Goal: Task Accomplishment & Management: Check status

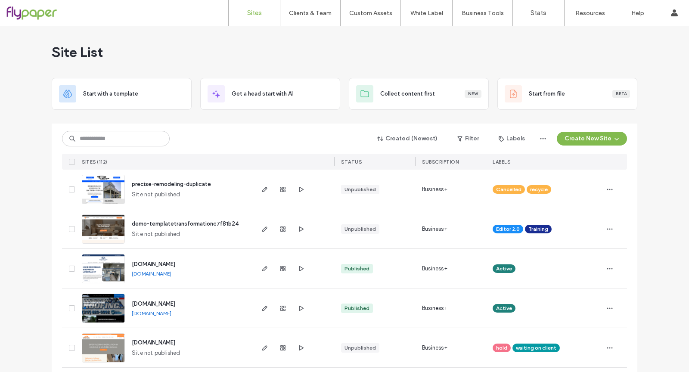
click at [142, 137] on input at bounding box center [116, 138] width 108 height 15
click at [505, 35] on div "Site List" at bounding box center [345, 52] width 586 height 52
click at [376, 46] on div "Site List" at bounding box center [345, 52] width 586 height 52
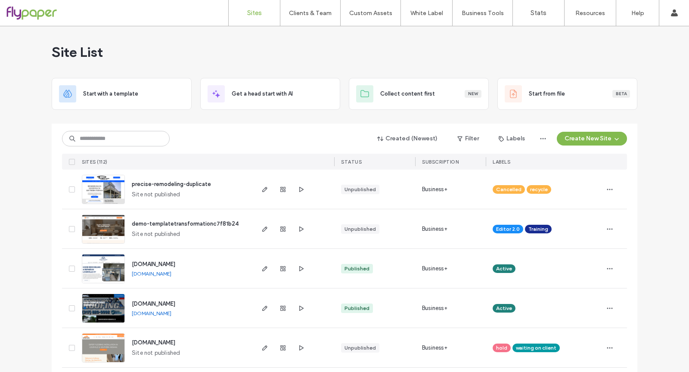
click at [498, 59] on div "Site List" at bounding box center [345, 52] width 586 height 52
click at [461, 59] on div "Site List" at bounding box center [345, 52] width 586 height 52
click at [282, 269] on icon "button" at bounding box center [282, 268] width 7 height 7
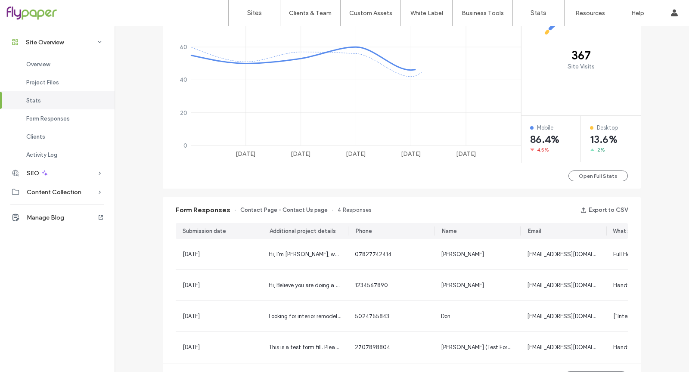
scroll to position [387, 0]
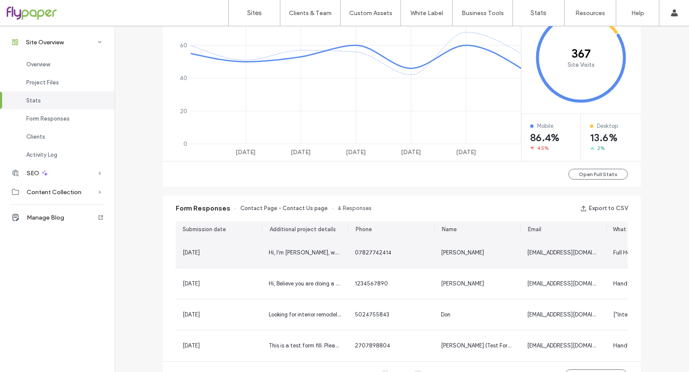
click at [395, 253] on div "07827742414" at bounding box center [391, 252] width 72 height 9
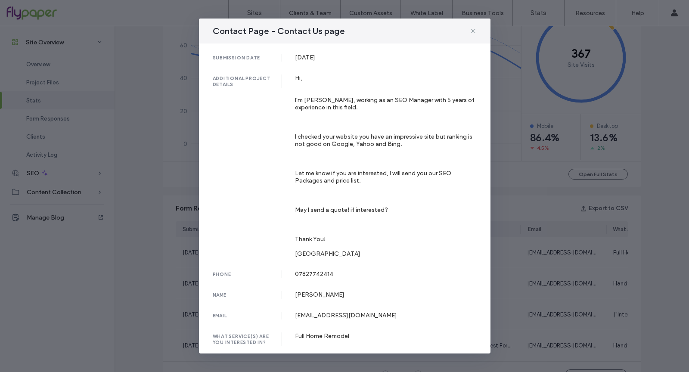
click at [503, 249] on div "Contact Page - Contact Us page submission date [DATE] additional project detail…" at bounding box center [344, 186] width 689 height 372
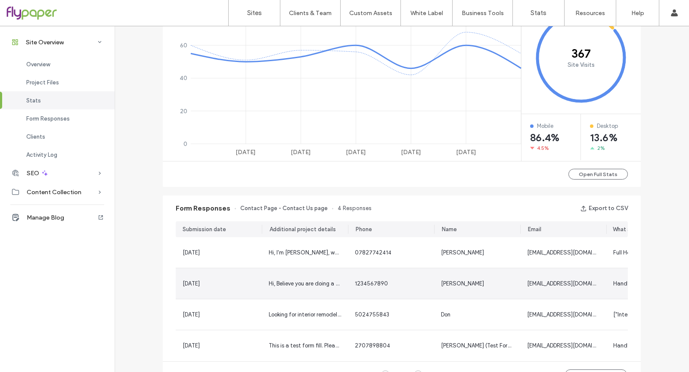
click at [484, 293] on div "[PERSON_NAME]" at bounding box center [477, 283] width 86 height 31
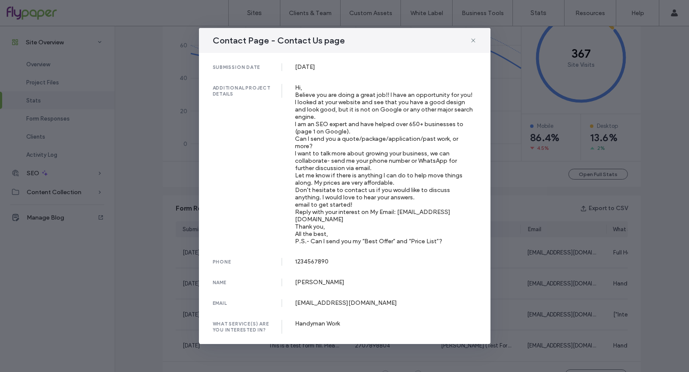
click at [584, 283] on div "Contact Page - Contact Us page submission date [DATE] additional project detail…" at bounding box center [344, 186] width 689 height 372
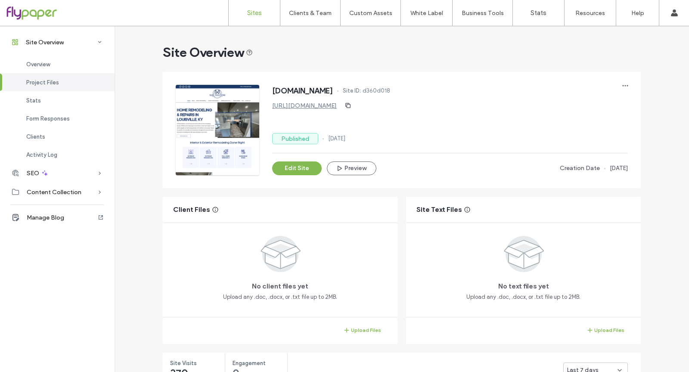
click at [254, 10] on label "Sites" at bounding box center [254, 13] width 15 height 8
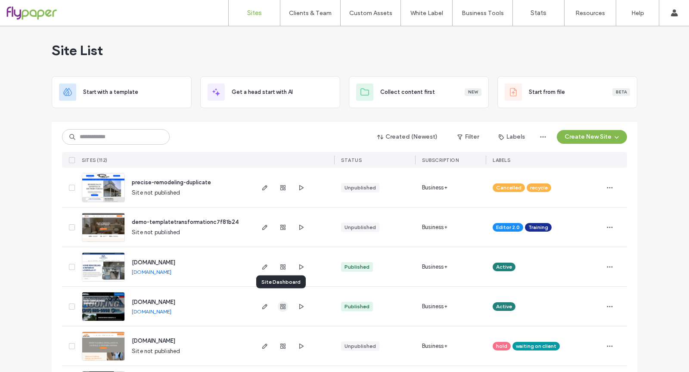
scroll to position [20, 0]
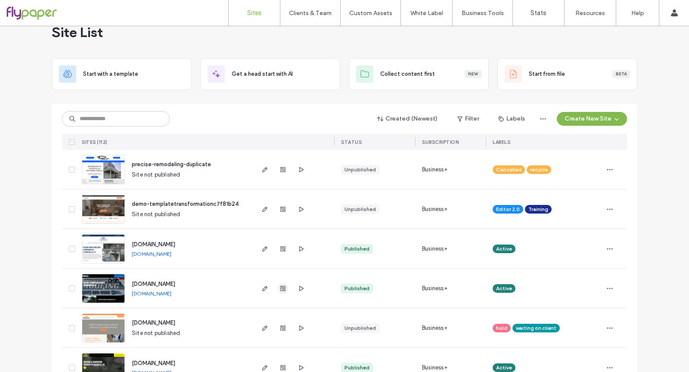
click at [279, 290] on icon "button" at bounding box center [282, 288] width 7 height 7
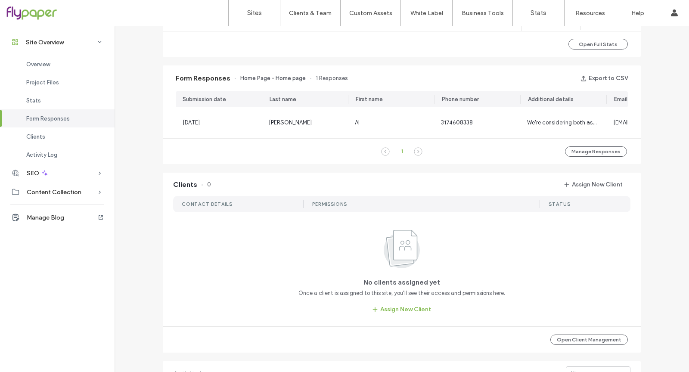
scroll to position [519, 0]
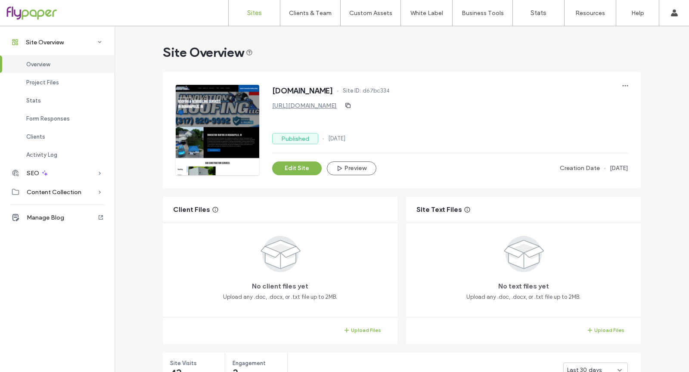
click at [260, 19] on link "Sites" at bounding box center [254, 13] width 51 height 26
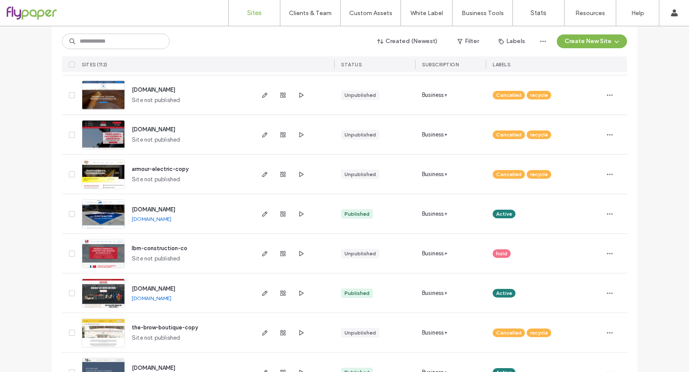
scroll to position [657, 0]
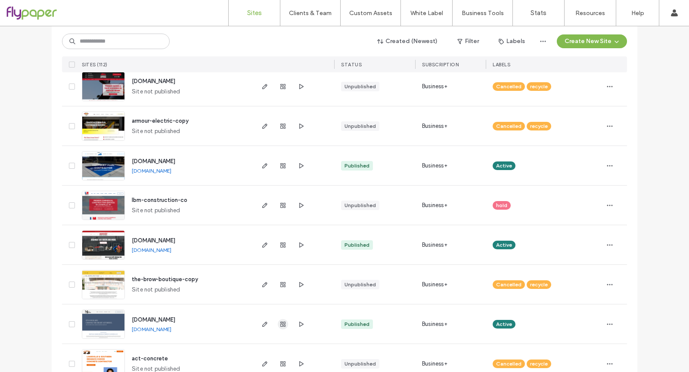
click at [281, 321] on icon "button" at bounding box center [282, 324] width 7 height 7
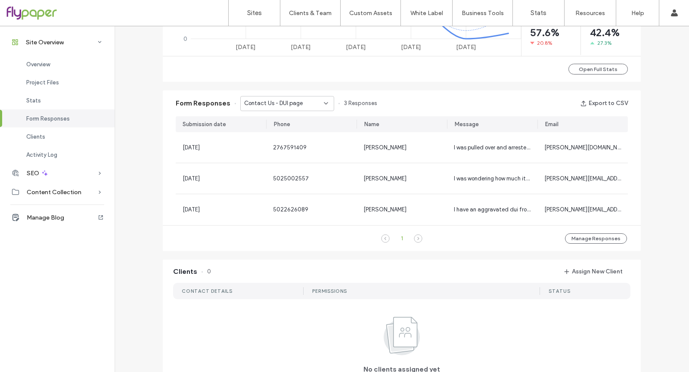
scroll to position [493, 0]
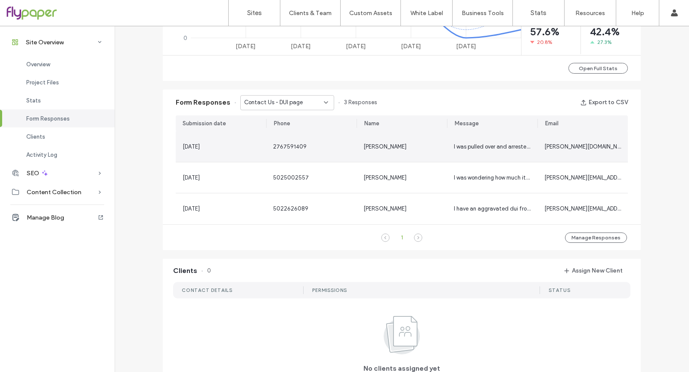
click at [315, 146] on div "2767591409" at bounding box center [311, 147] width 77 height 9
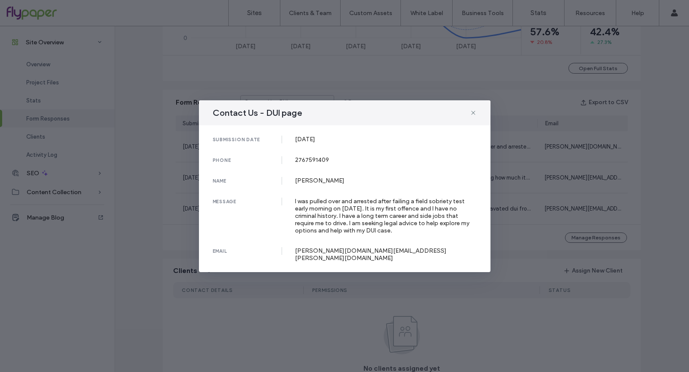
click at [490, 161] on div "submission date [DATE] phone [PHONE_NUMBER] name [PERSON_NAME] message I was pu…" at bounding box center [344, 198] width 291 height 147
click at [302, 320] on div "Contact Us - DUI page submission date [DATE] phone [PHONE_NUMBER] name [PERSON_…" at bounding box center [344, 186] width 689 height 372
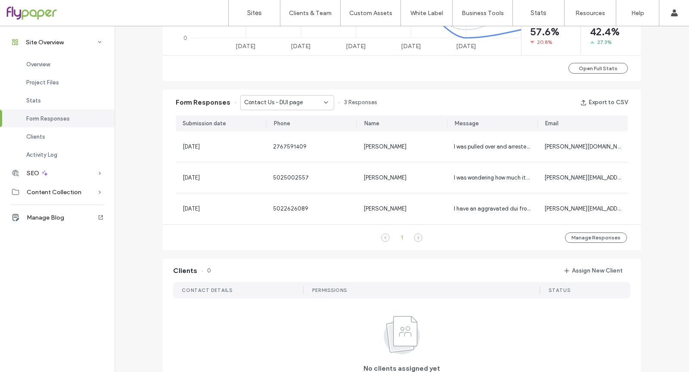
click at [272, 95] on div "Form Responses Contact Us - DUI page 3 Responses Export to CSV" at bounding box center [402, 103] width 478 height 26
click at [273, 99] on span "Contact Us - DUI page" at bounding box center [273, 102] width 59 height 9
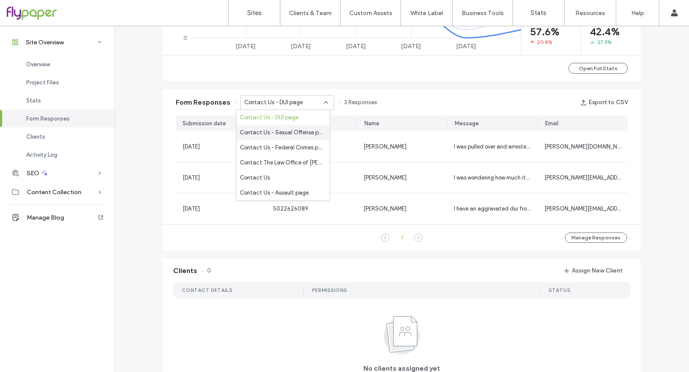
click at [281, 138] on div "Contact Us - Sexual Offense page" at bounding box center [282, 132] width 93 height 15
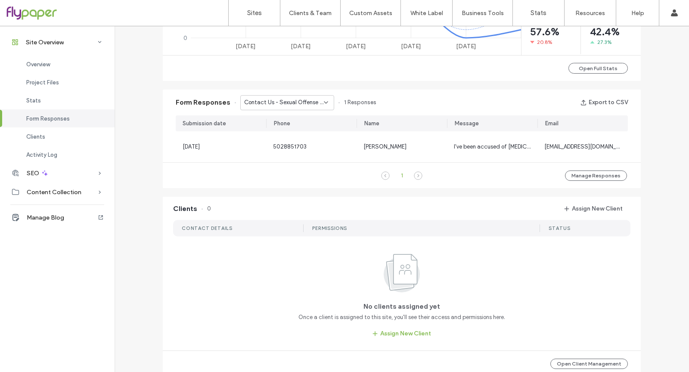
click at [288, 109] on div "Contact Us - Sexual Offense page" at bounding box center [287, 102] width 94 height 15
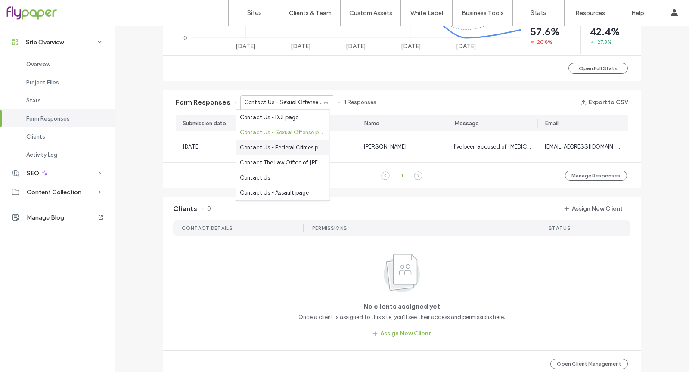
click at [276, 140] on div "Contact Us - Federal Crimes page" at bounding box center [282, 147] width 93 height 15
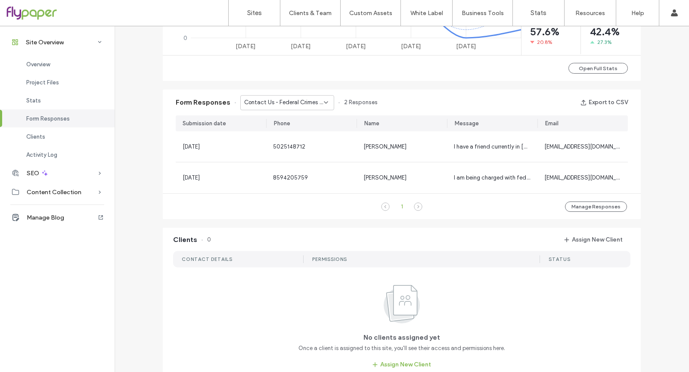
click at [283, 103] on span "Contact Us - Federal Crimes page" at bounding box center [284, 102] width 80 height 9
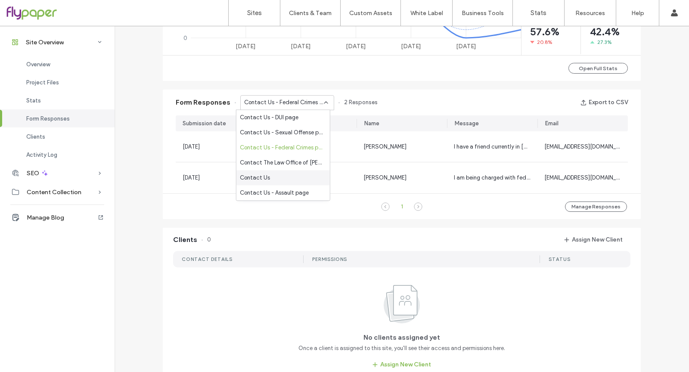
click at [279, 171] on div "Contact Us" at bounding box center [282, 177] width 93 height 15
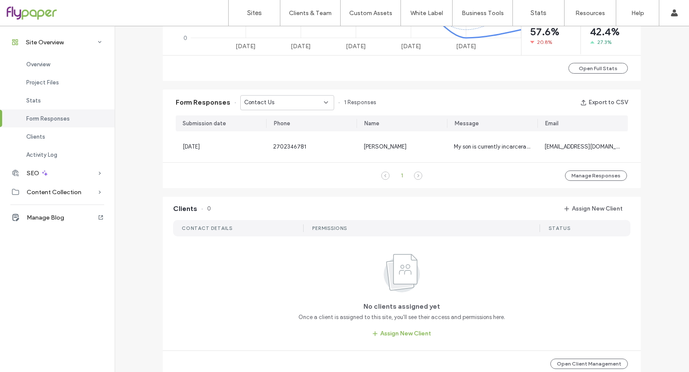
click at [282, 108] on div "Contact Us" at bounding box center [287, 102] width 94 height 15
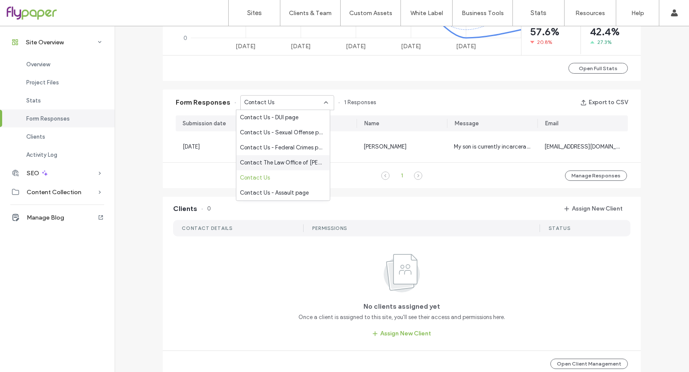
click at [298, 164] on span "Contact The Law Office of [PERSON_NAME] [DATE] - Home page" at bounding box center [281, 162] width 83 height 9
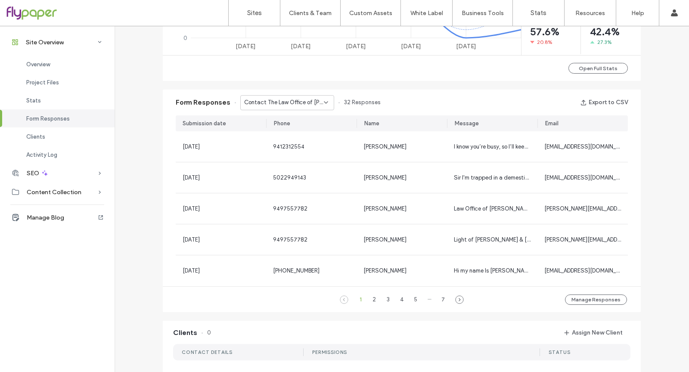
click at [310, 87] on div "Form Responses Contact The Law Office of [PERSON_NAME] [DATE] - Home page 32 Re…" at bounding box center [401, 200] width 487 height 231
click at [310, 106] on span "Contact The Law Office of [PERSON_NAME] [DATE] - Home page" at bounding box center [284, 102] width 80 height 9
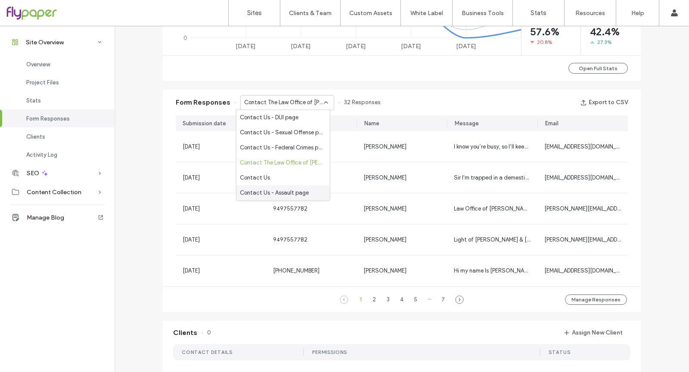
click at [310, 192] on div "Contact Us - Assault page" at bounding box center [282, 192] width 93 height 15
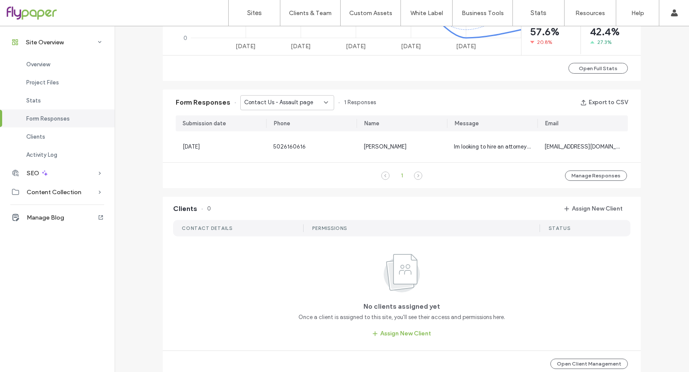
click at [304, 103] on span "Contact Us - Assault page" at bounding box center [278, 102] width 69 height 9
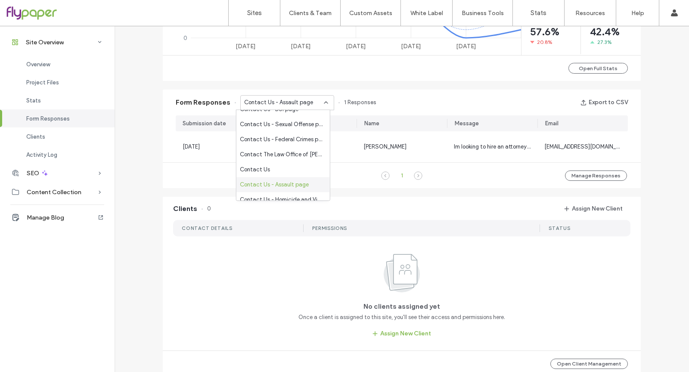
scroll to position [30, 0]
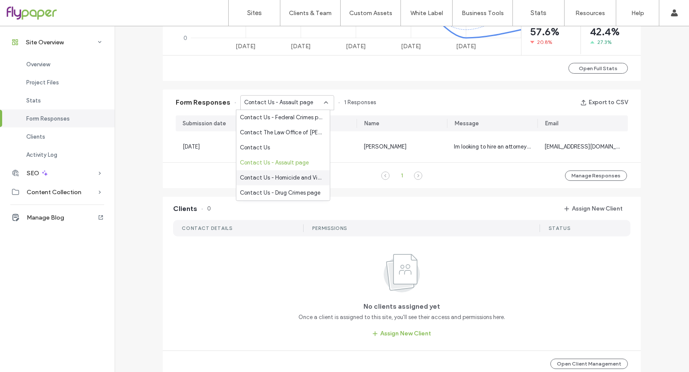
click at [295, 180] on span "Contact Us - Homicide and Violent Crimes page" at bounding box center [281, 178] width 83 height 9
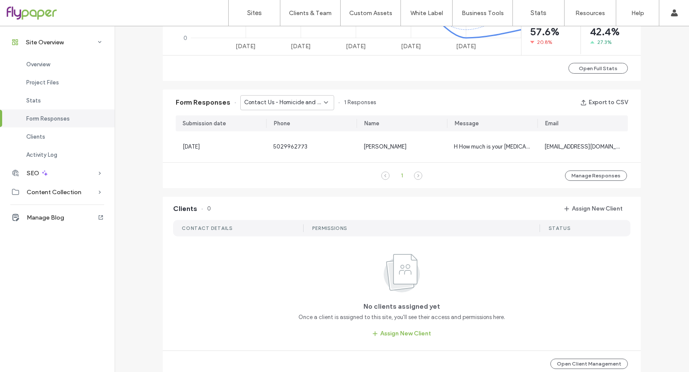
click at [294, 109] on div "Contact Us - Homicide and Violent Crimes page" at bounding box center [287, 102] width 94 height 15
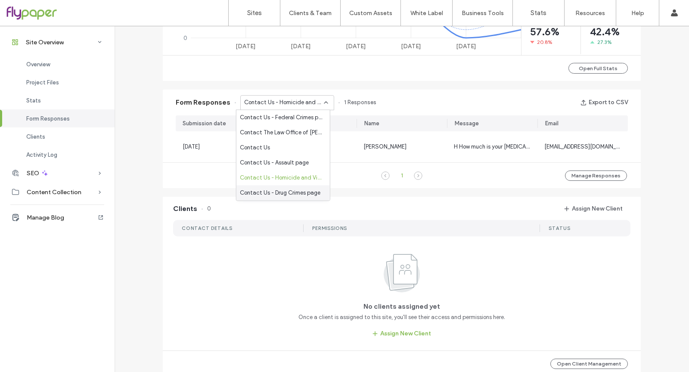
click at [293, 186] on div "Contact Us - Drug Crimes page" at bounding box center [282, 192] width 93 height 15
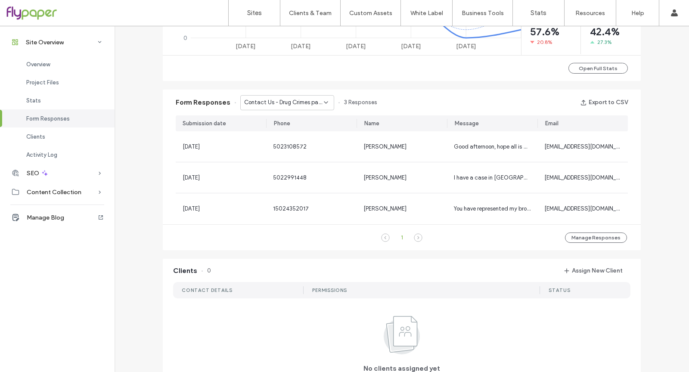
click at [293, 106] on span "Contact Us - Drug Crimes page" at bounding box center [284, 102] width 80 height 9
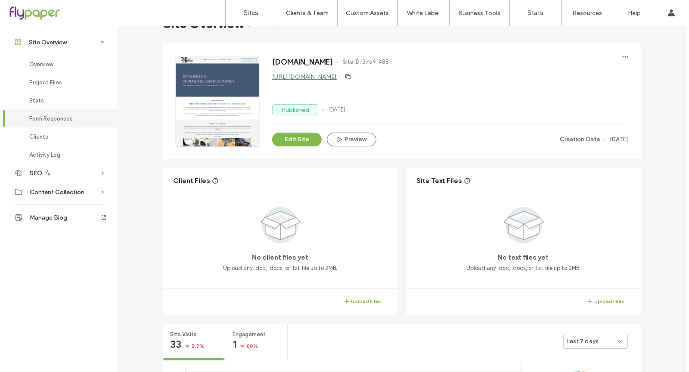
scroll to position [478, 0]
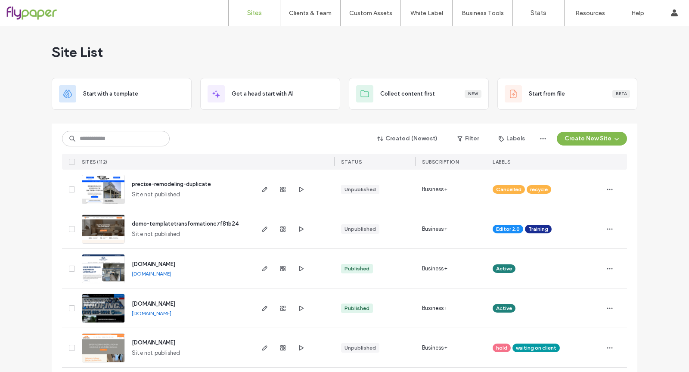
click at [480, 54] on div "Site List" at bounding box center [345, 52] width 586 height 52
click at [269, 124] on div "Created (Newest) Filter Labels Create New Site SITES (112) STATUS SUBSCRIPTION …" at bounding box center [344, 147] width 565 height 46
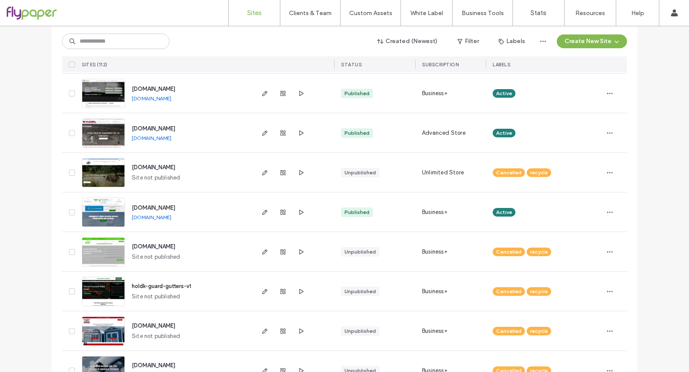
scroll to position [1730, 0]
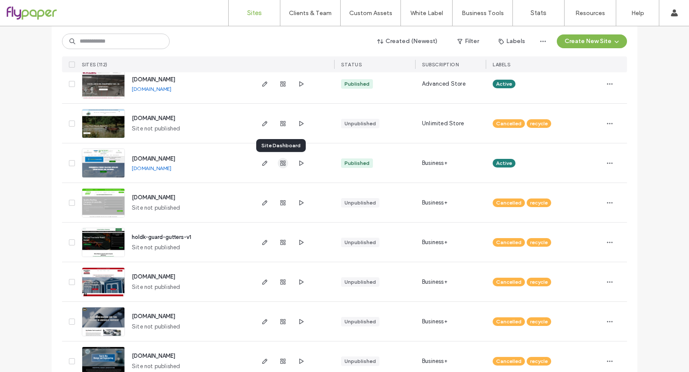
click at [282, 165] on icon "button" at bounding box center [282, 163] width 7 height 7
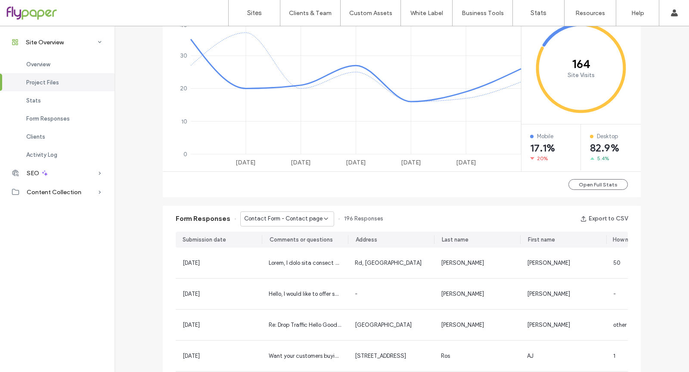
scroll to position [530, 0]
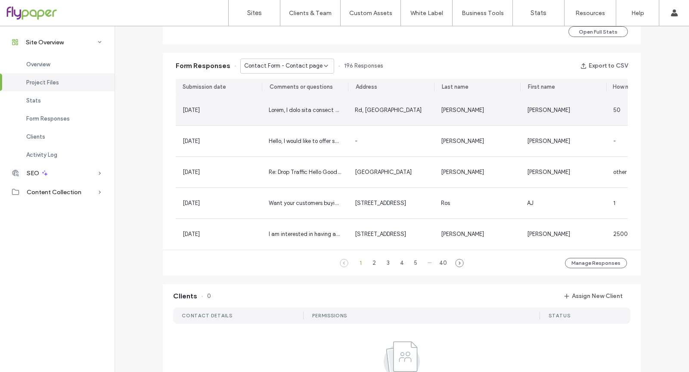
click at [304, 98] on div at bounding box center [305, 110] width 86 height 31
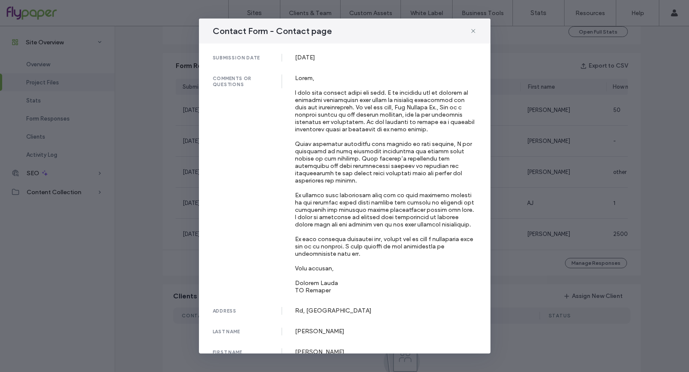
click at [575, 119] on div "Contact Form - Contact page submission date [DATE] comments or questions addres…" at bounding box center [344, 186] width 689 height 372
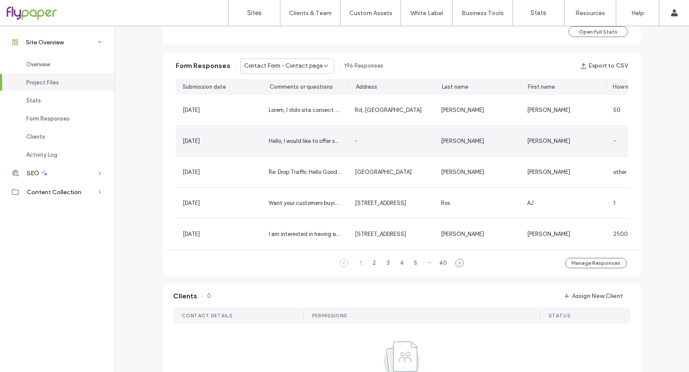
click at [522, 143] on div "[PERSON_NAME]" at bounding box center [563, 141] width 86 height 31
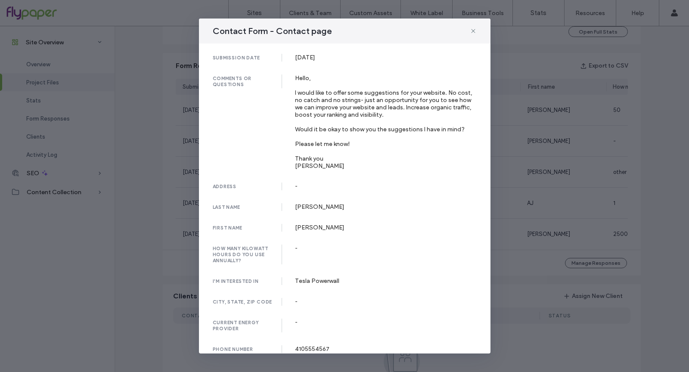
click at [522, 143] on div "Contact Form - Contact page submission date [DATE] comments or questions Hello,…" at bounding box center [344, 186] width 689 height 372
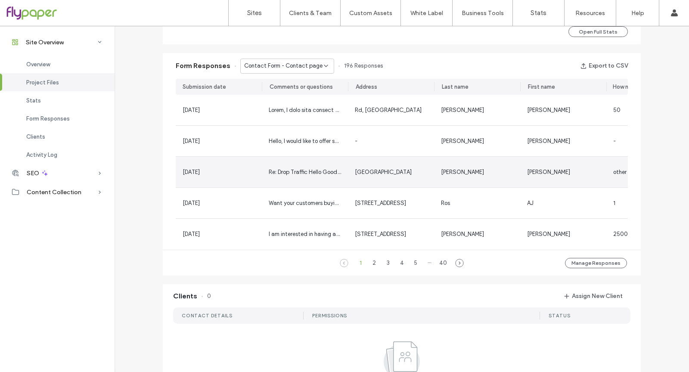
click at [530, 180] on div "[PERSON_NAME]" at bounding box center [563, 172] width 86 height 31
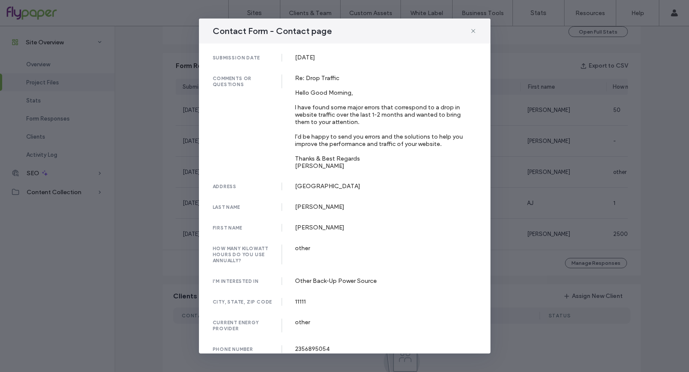
click at [530, 180] on div "Contact Form - Contact page submission date [DATE] comments or questions Re: Dr…" at bounding box center [344, 186] width 689 height 372
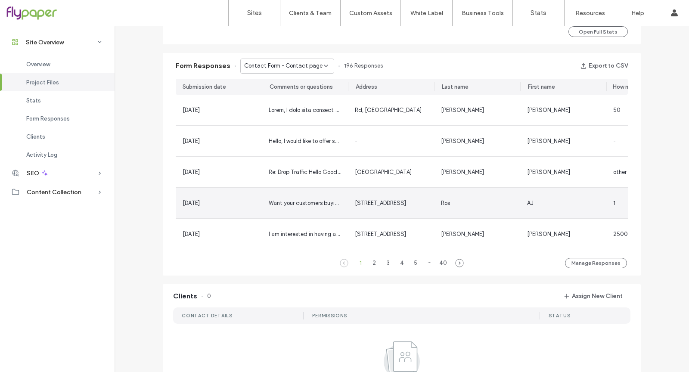
click at [527, 206] on span "AJ" at bounding box center [530, 203] width 6 height 6
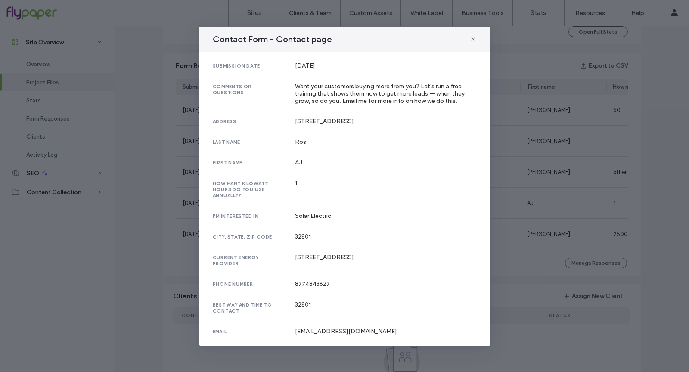
click at [526, 206] on div "Contact Form - Contact page submission date [DATE] comments or questions Want y…" at bounding box center [344, 186] width 689 height 372
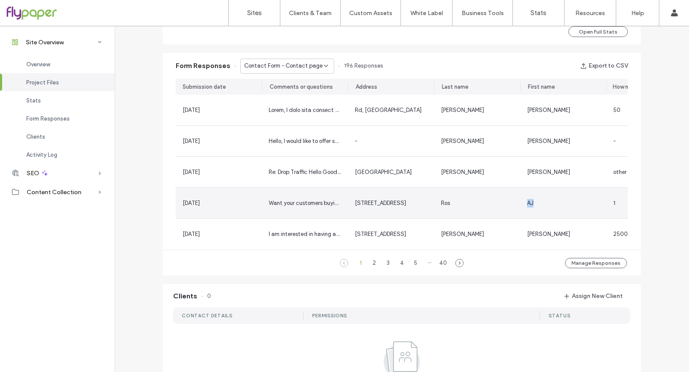
click at [527, 206] on span "AJ" at bounding box center [530, 203] width 6 height 6
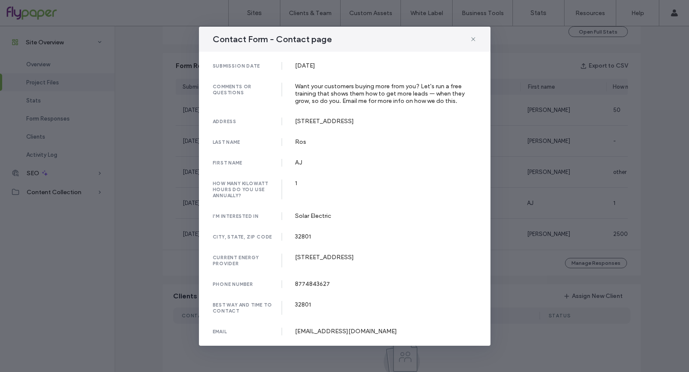
click at [526, 206] on div "Contact Form - Contact page submission date [DATE] comments or questions Want y…" at bounding box center [344, 186] width 689 height 372
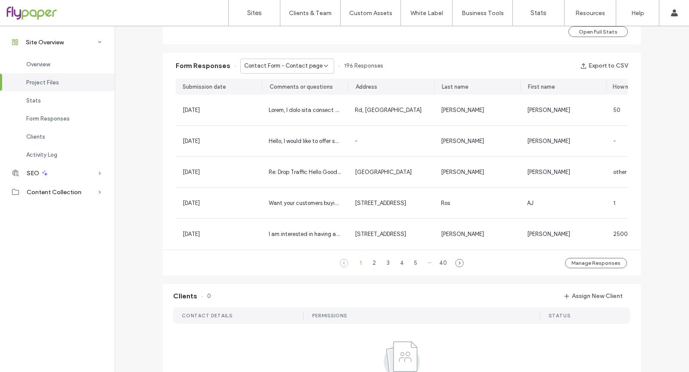
click at [311, 62] on span "Contact Form - Contact page" at bounding box center [283, 66] width 78 height 9
click at [377, 65] on span "196 Responses" at bounding box center [363, 66] width 39 height 9
click at [275, 8] on link "Sites" at bounding box center [254, 13] width 51 height 26
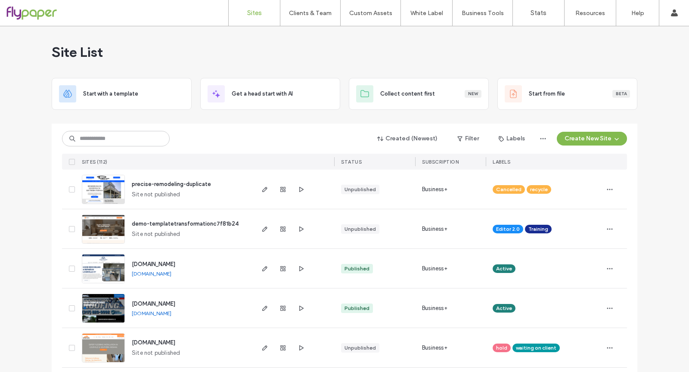
click at [614, 207] on div at bounding box center [615, 189] width 24 height 39
click at [155, 143] on input at bounding box center [116, 138] width 108 height 15
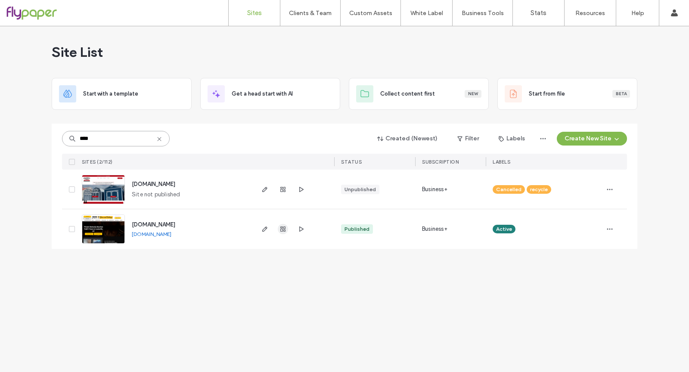
type input "****"
click at [279, 229] on icon "button" at bounding box center [282, 229] width 7 height 7
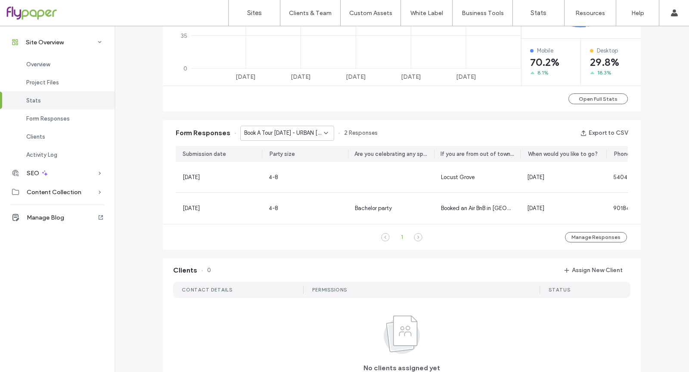
scroll to position [474, 0]
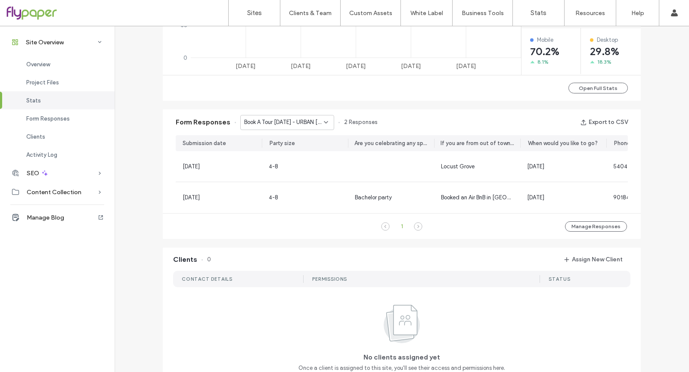
click at [273, 118] on div "Book A Tour [DATE] - URBAN [US_STATE] BOURBON TRAIL page" at bounding box center [287, 122] width 94 height 15
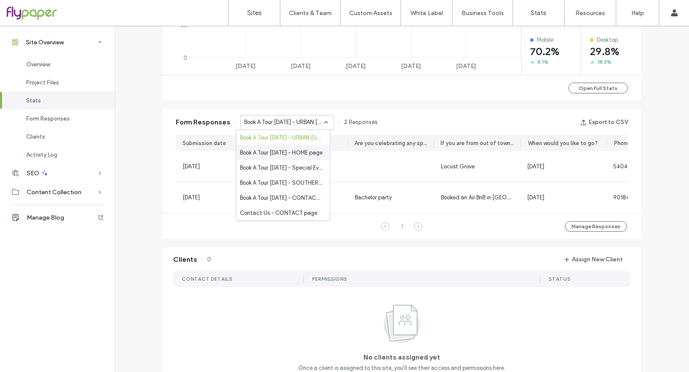
click at [273, 154] on span "Book A Tour [DATE] - HOME page" at bounding box center [281, 152] width 83 height 9
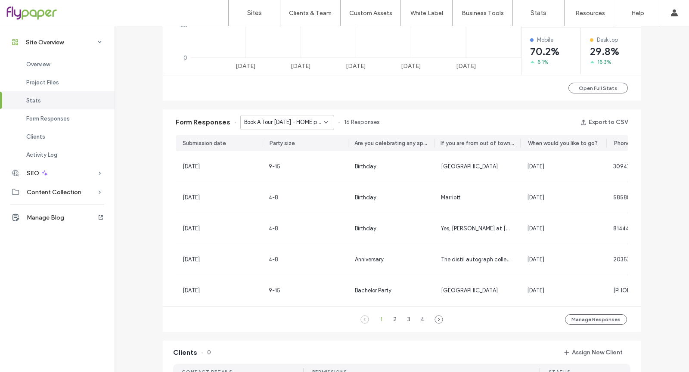
click at [285, 124] on span "Book A Tour [DATE] - HOME page" at bounding box center [284, 122] width 80 height 9
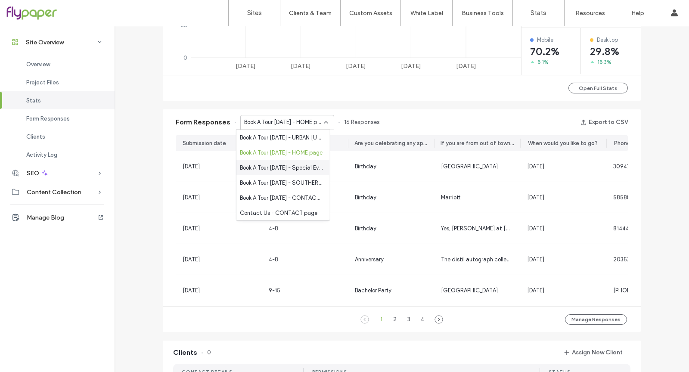
click at [279, 171] on span "Book A Tour [DATE] - Special Events page" at bounding box center [281, 167] width 83 height 9
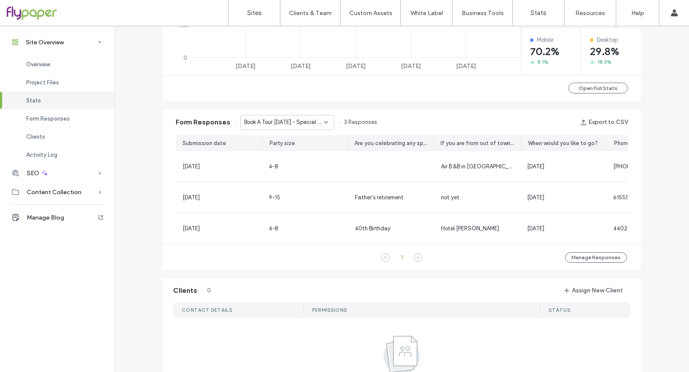
click at [279, 127] on div "Book A Tour [DATE] - Special Events page" at bounding box center [287, 122] width 94 height 15
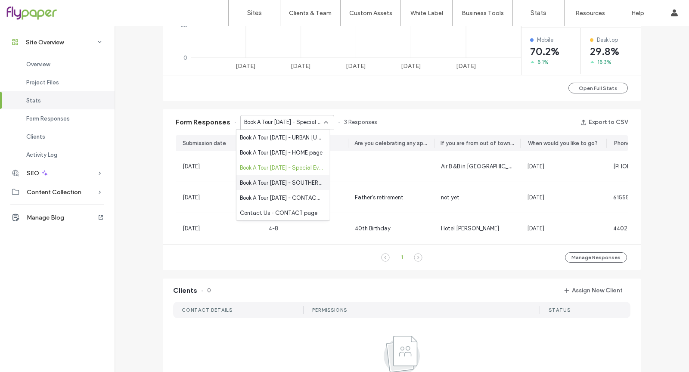
click at [275, 184] on span "Book A Tour [DATE] - SOUTHERN [US_STATE] BOURBON TRAIL page" at bounding box center [281, 182] width 83 height 9
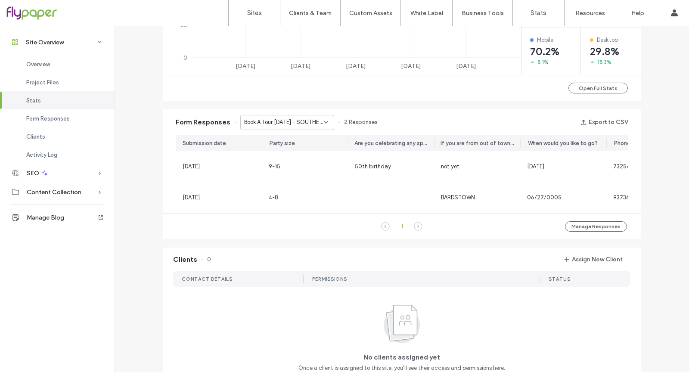
click at [282, 128] on div "Book A Tour [DATE] - SOUTHERN [US_STATE] BOURBON TRAIL page" at bounding box center [287, 122] width 94 height 15
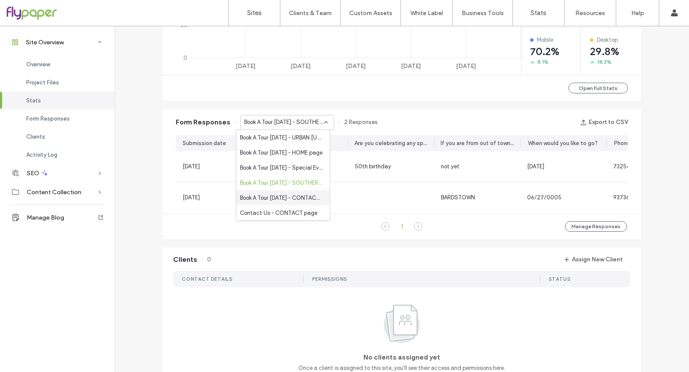
click at [274, 198] on span "Book A Tour [DATE] - CONTACT page" at bounding box center [281, 197] width 83 height 9
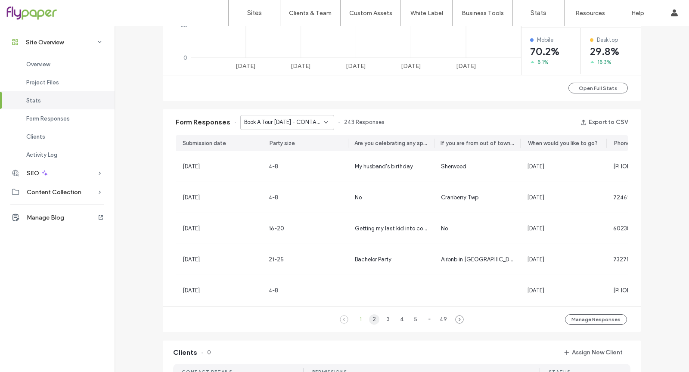
click at [369, 325] on div "2" at bounding box center [374, 319] width 10 height 10
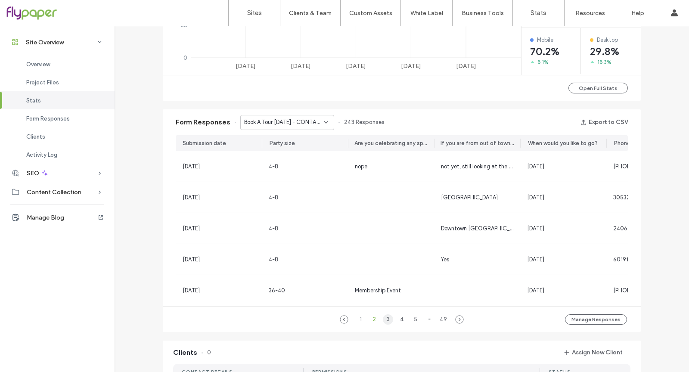
click at [387, 324] on div "3" at bounding box center [388, 319] width 10 height 10
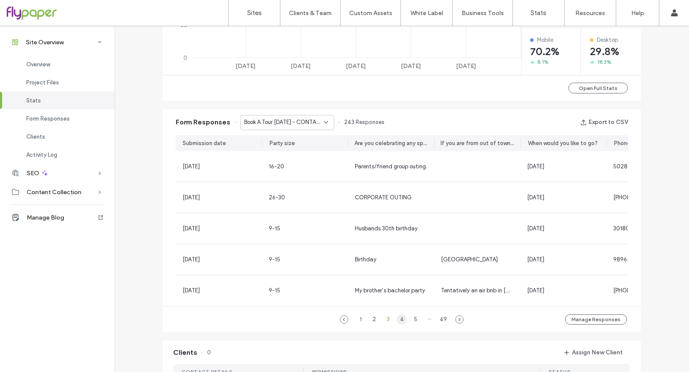
click at [401, 323] on div "4" at bounding box center [402, 319] width 10 height 10
click at [406, 322] on div "5" at bounding box center [408, 319] width 10 height 10
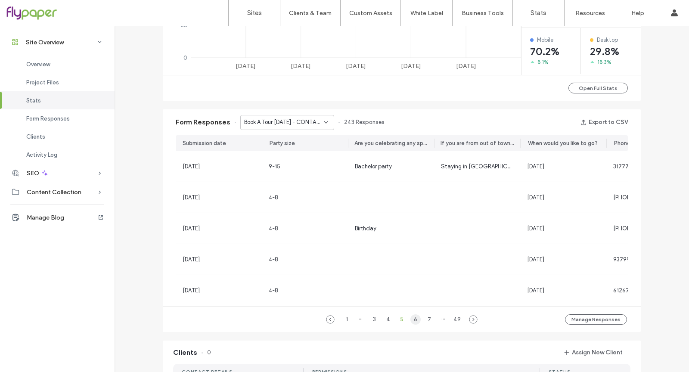
click at [410, 325] on div "6" at bounding box center [415, 319] width 10 height 10
click at [275, 124] on span "Book A Tour [DATE] - CONTACT page" at bounding box center [284, 122] width 80 height 9
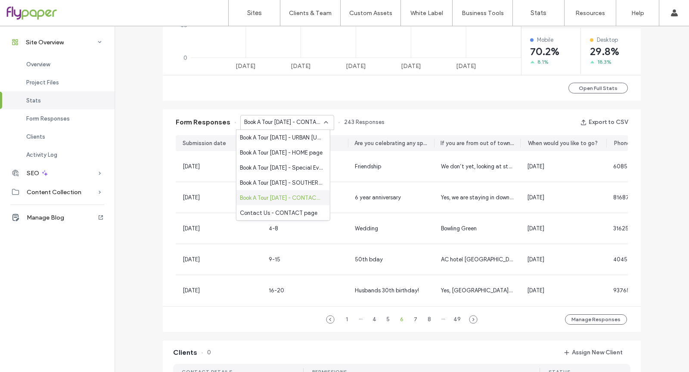
click at [287, 204] on div "Book A Tour [DATE] - CONTACT page" at bounding box center [282, 197] width 93 height 15
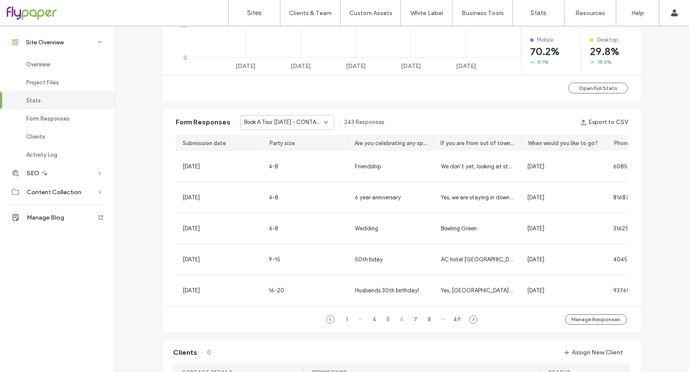
click at [280, 122] on span "Book A Tour [DATE] - CONTACT page" at bounding box center [284, 122] width 80 height 9
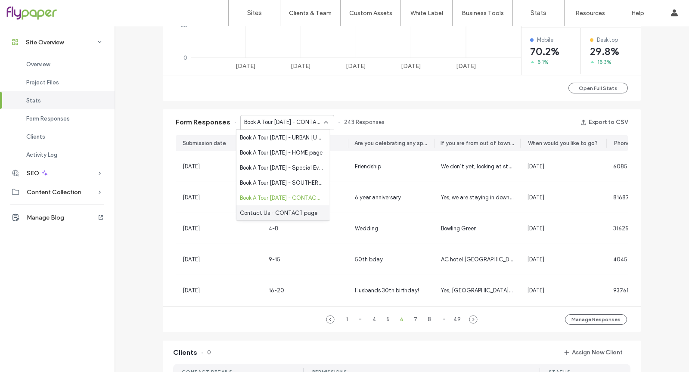
click at [283, 214] on span "Contact Us - CONTACT page" at bounding box center [278, 212] width 77 height 9
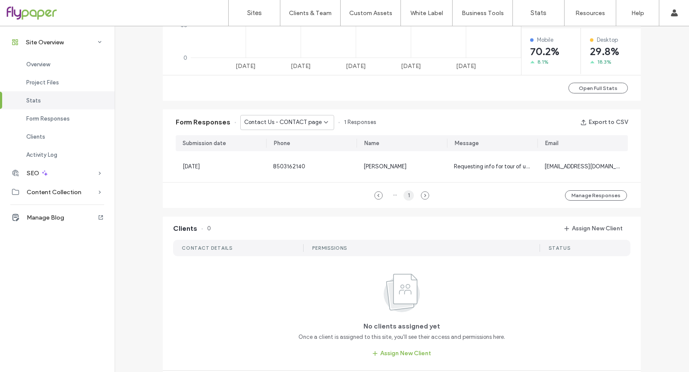
click at [404, 193] on div "1" at bounding box center [408, 195] width 10 height 10
click at [301, 127] on div "Contact Us - CONTACT page" at bounding box center [287, 122] width 94 height 15
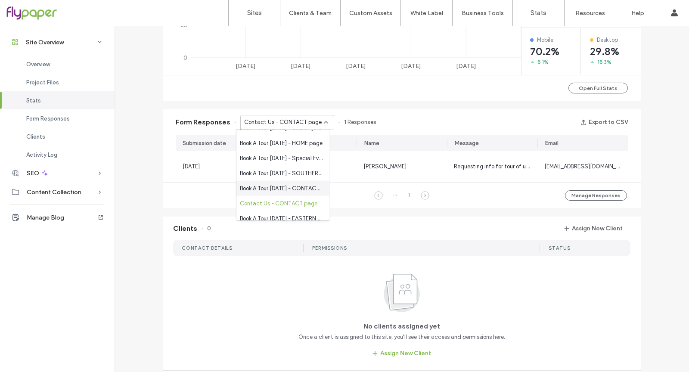
scroll to position [15, 0]
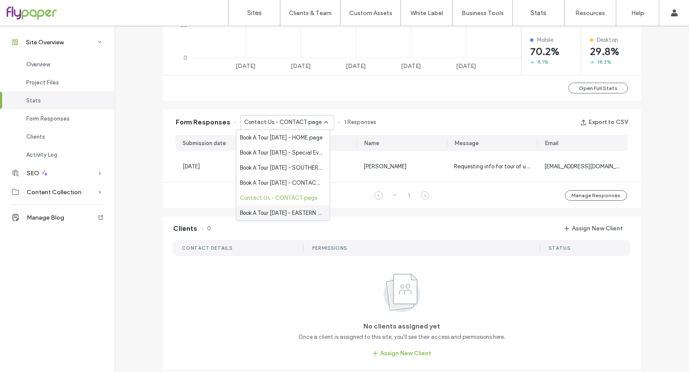
click at [309, 210] on span "Book A Tour [DATE] - EASTERN [US_STATE] BOURBON TRAIL page" at bounding box center [281, 212] width 83 height 9
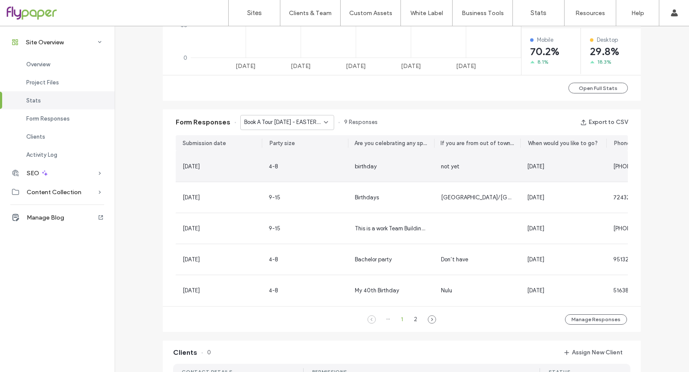
click at [302, 170] on div "4-8" at bounding box center [305, 166] width 86 height 31
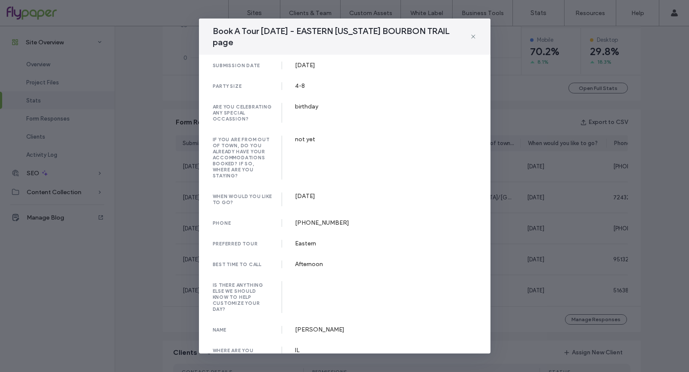
scroll to position [0, 0]
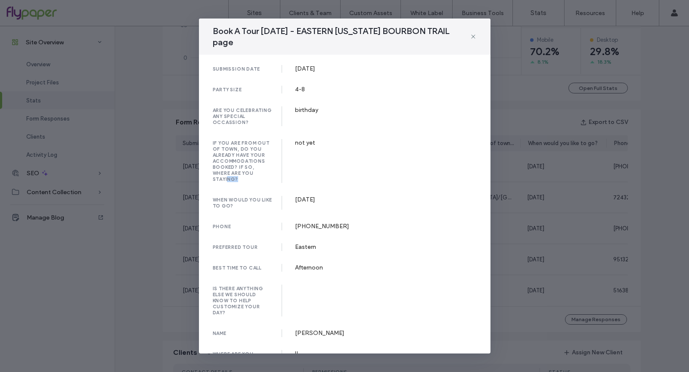
drag, startPoint x: 265, startPoint y: 178, endPoint x: 234, endPoint y: 179, distance: 31.0
click at [233, 180] on div "submission date [DATE] party size 4-8 are you celebrating any special occassion…" at bounding box center [344, 204] width 291 height 299
drag, startPoint x: 234, startPoint y: 179, endPoint x: 239, endPoint y: 180, distance: 5.2
click at [235, 179] on div "if you are from out of town, do you already have your accommodations booked? if…" at bounding box center [248, 161] width 70 height 44
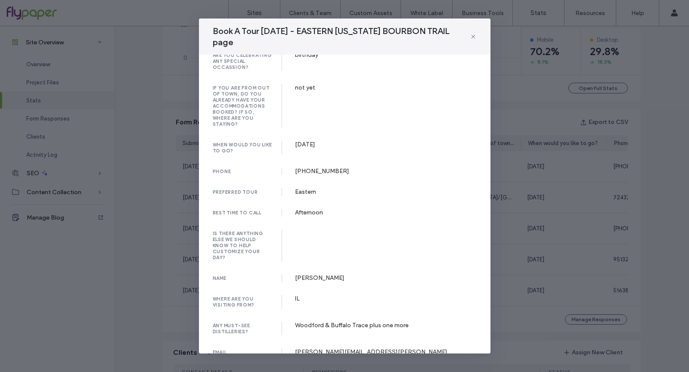
scroll to position [60, 0]
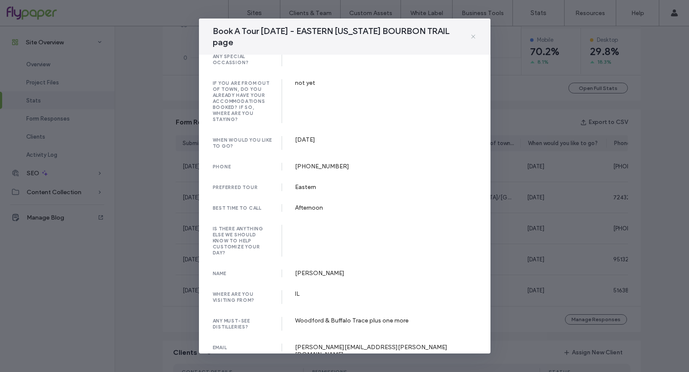
click at [472, 37] on icon at bounding box center [473, 36] width 7 height 7
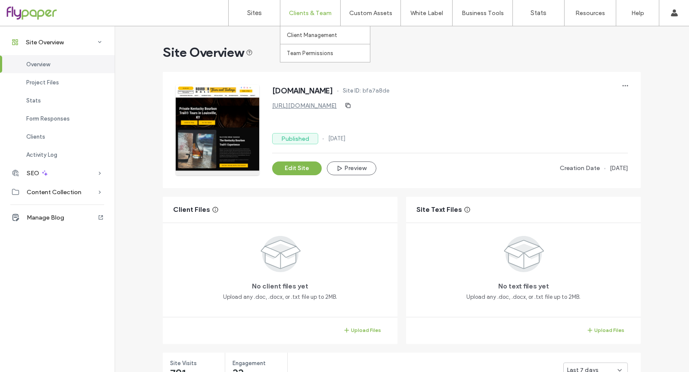
click at [319, 6] on div "Clients & Team" at bounding box center [310, 13] width 60 height 26
click at [253, 7] on link "Sites" at bounding box center [254, 13] width 51 height 26
